Goal: Task Accomplishment & Management: Use online tool/utility

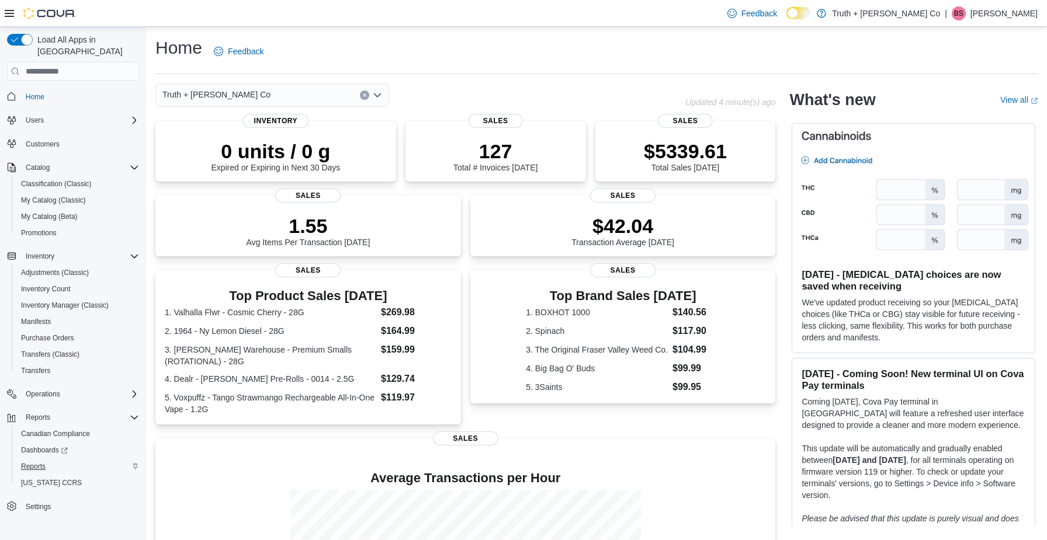
click at [41, 462] on span "Reports" at bounding box center [33, 466] width 25 height 9
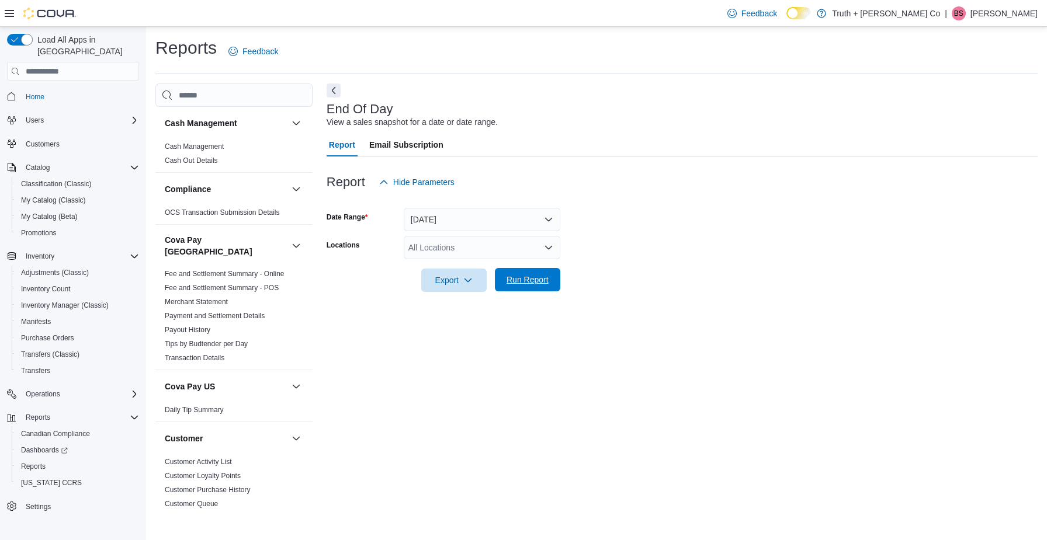
click at [537, 277] on span "Run Report" at bounding box center [527, 280] width 42 height 12
